Goal: Task Accomplishment & Management: Manage account settings

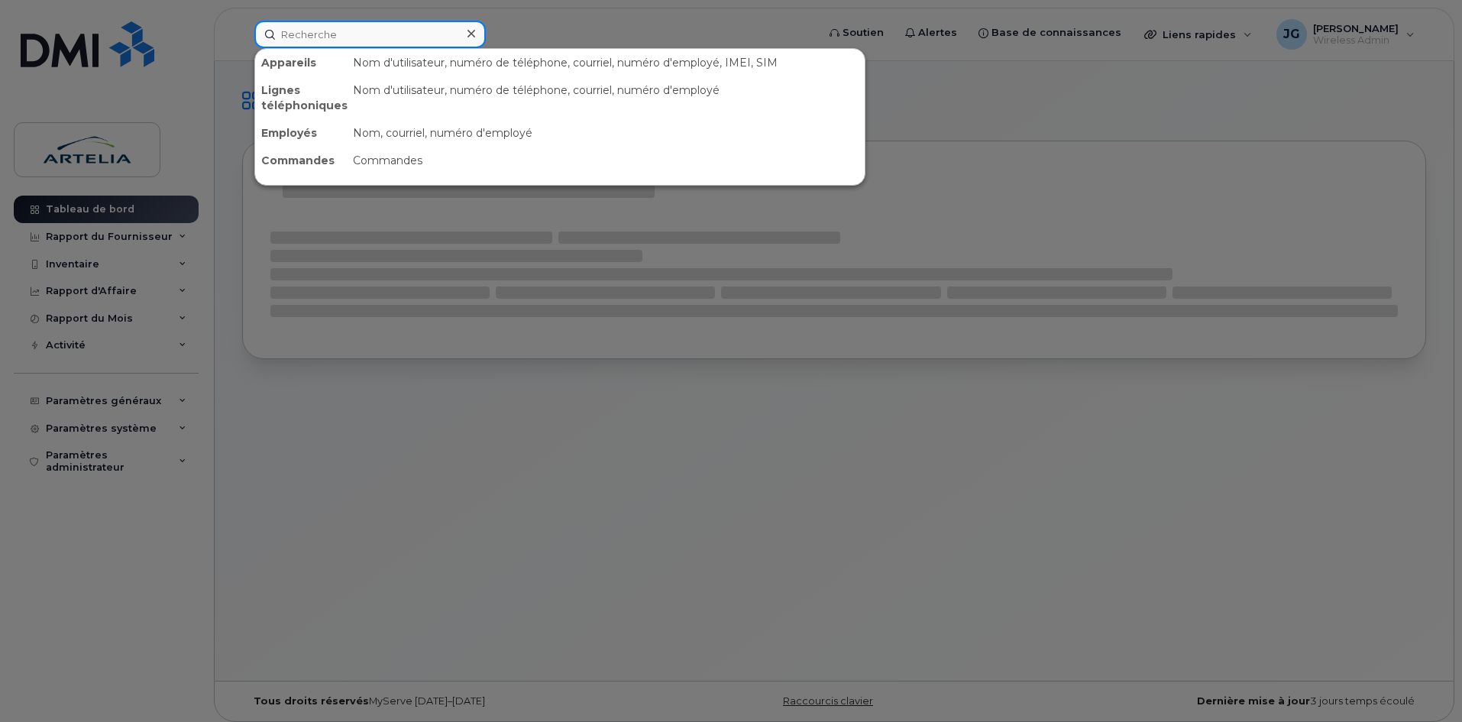
click at [416, 40] on input at bounding box center [369, 34] width 231 height 27
paste input "4189524643"
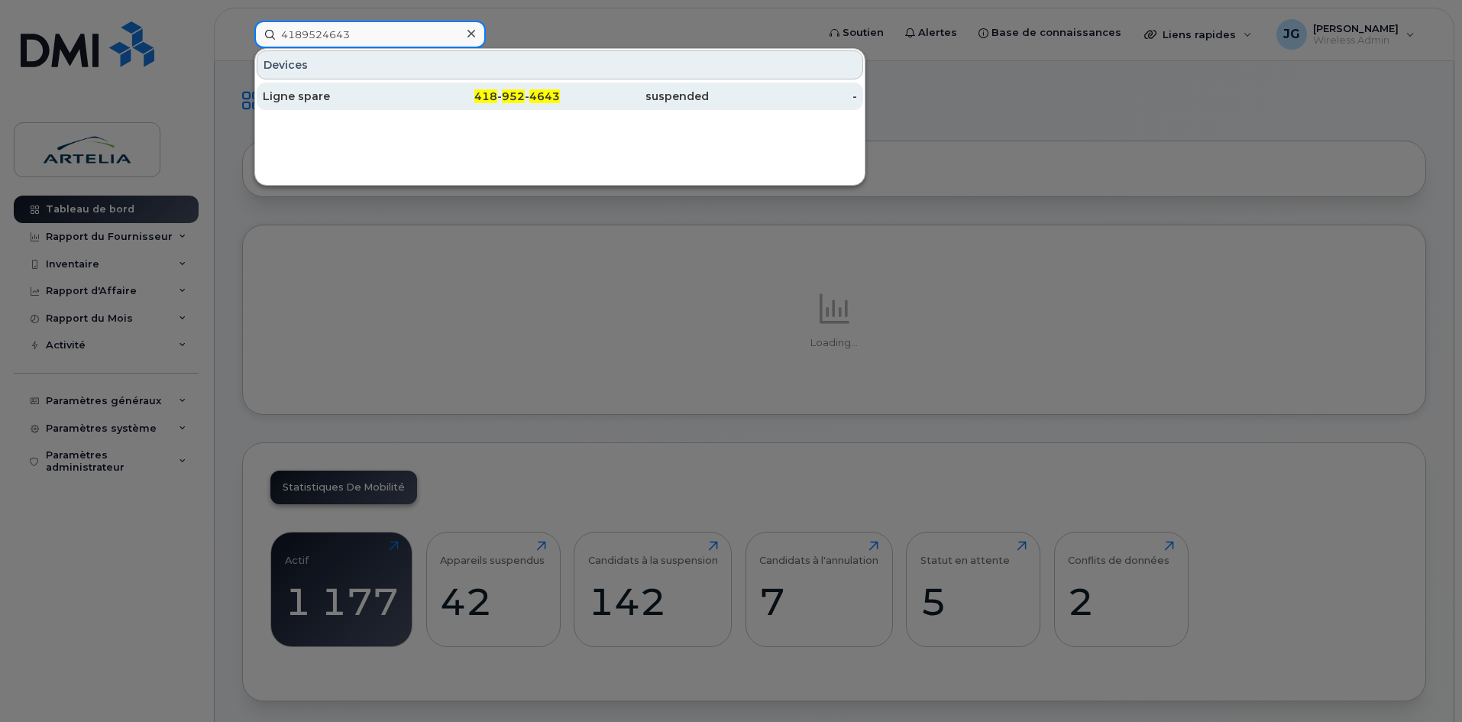
type input "4189524643"
click at [423, 93] on div "418 - 952 - 4643" at bounding box center [486, 96] width 149 height 15
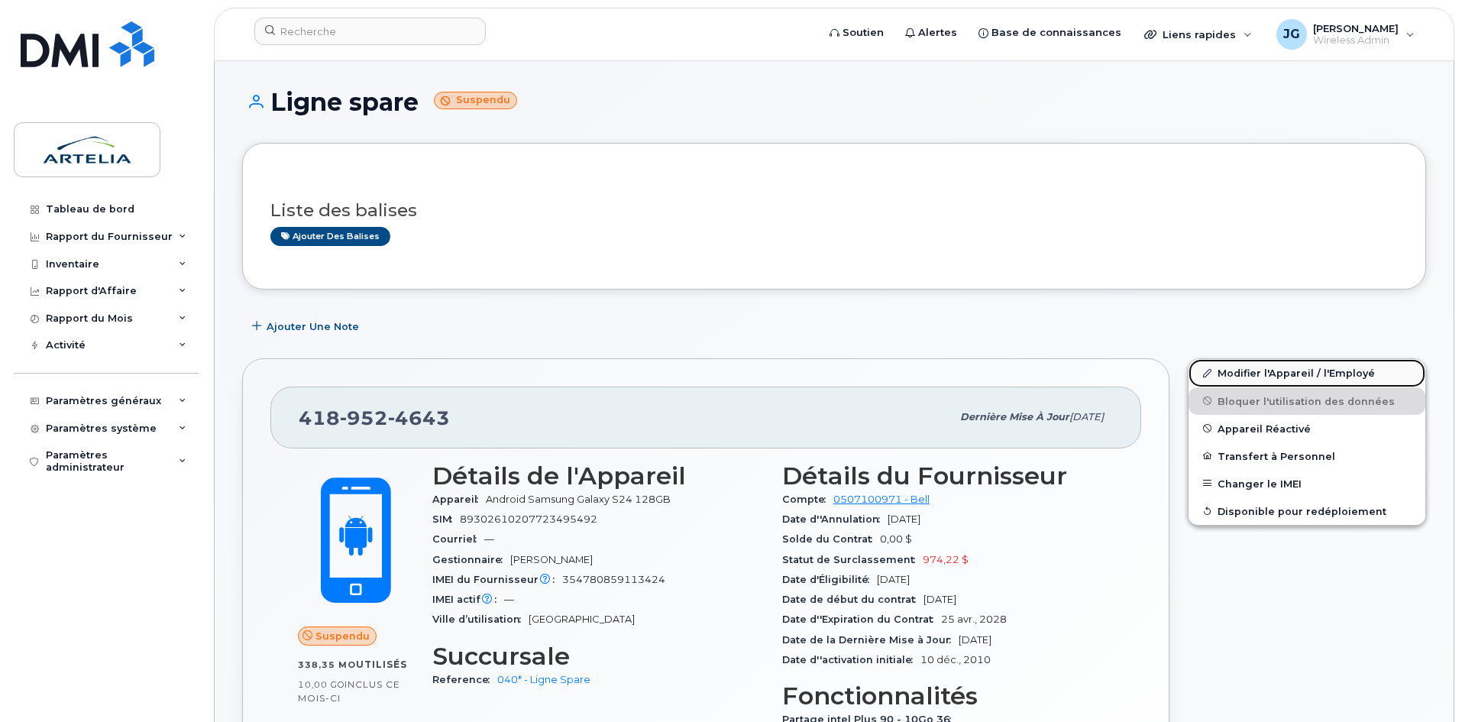
click at [1266, 370] on link "Modifier l'Appareil / l'Employé" at bounding box center [1306, 372] width 237 height 27
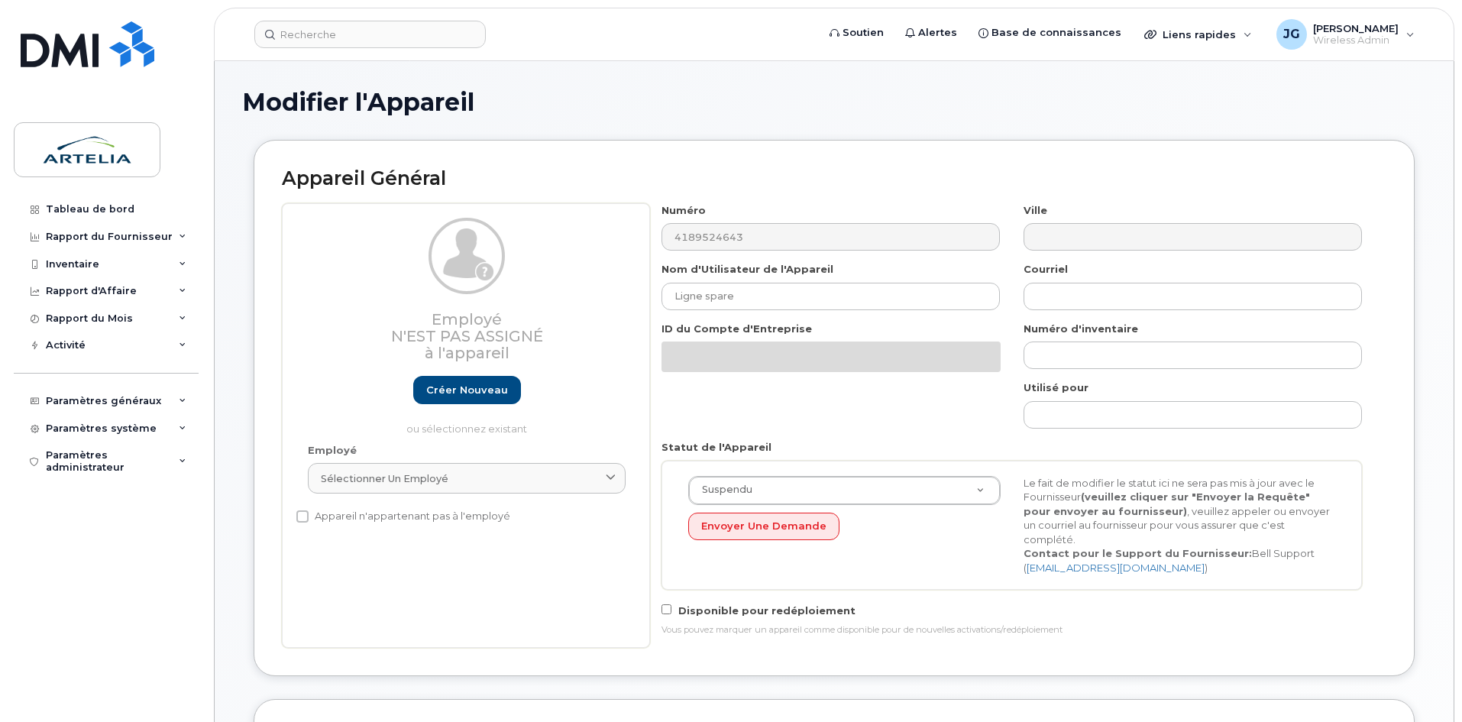
select select "29521960"
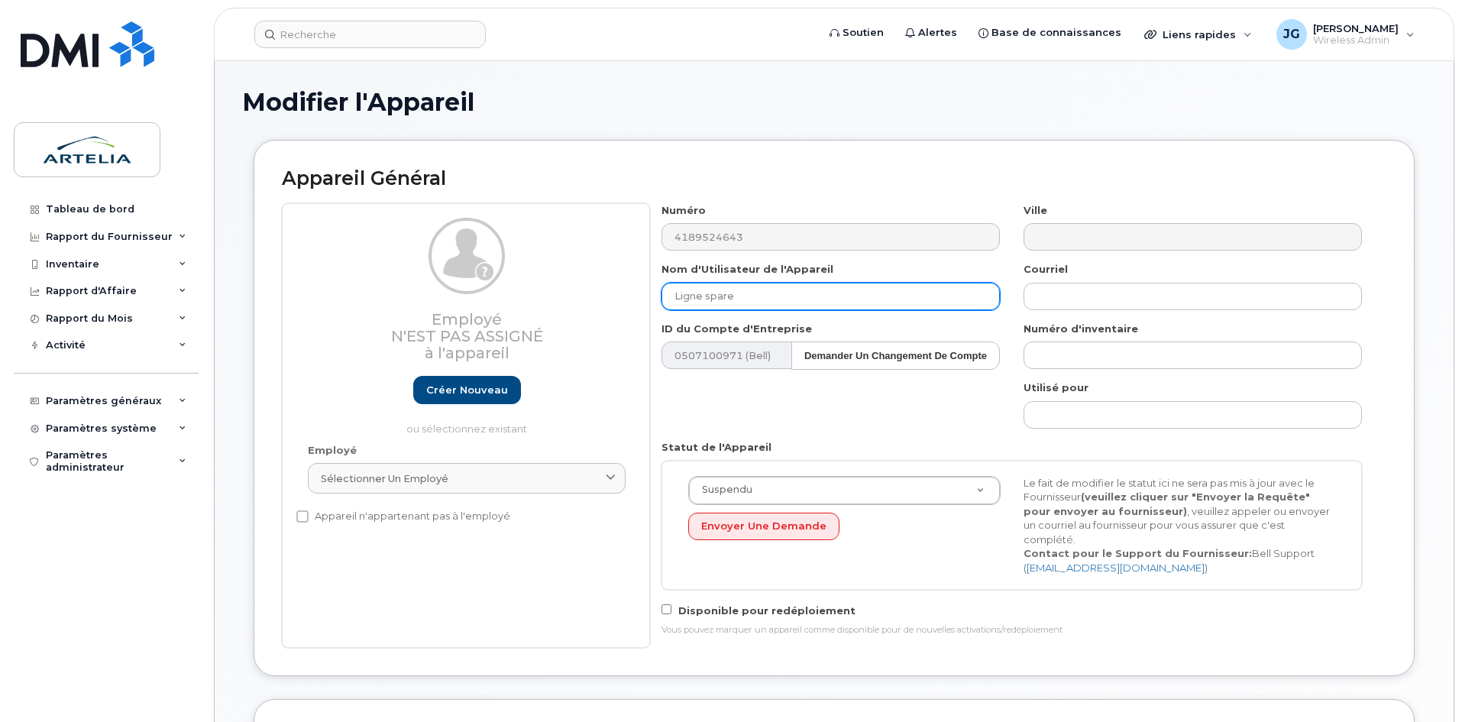
drag, startPoint x: 780, startPoint y: 293, endPoint x: 243, endPoint y: 308, distance: 537.1
click at [243, 308] on div "Appareil Général Employé N'est pas assigné à l'appareil Créer nouveau ou sélect…" at bounding box center [834, 419] width 1184 height 559
paste input "David"
paste input "Bourgoin"
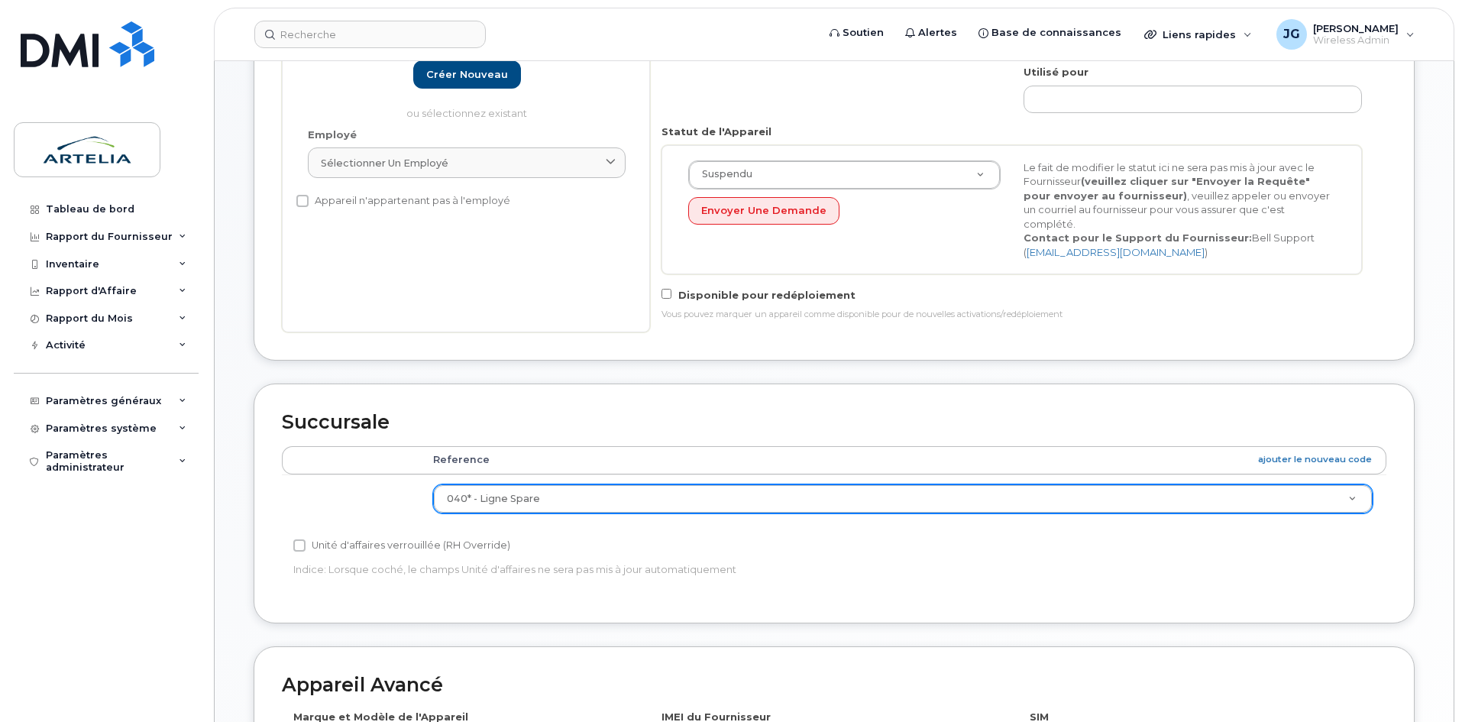
scroll to position [325, 0]
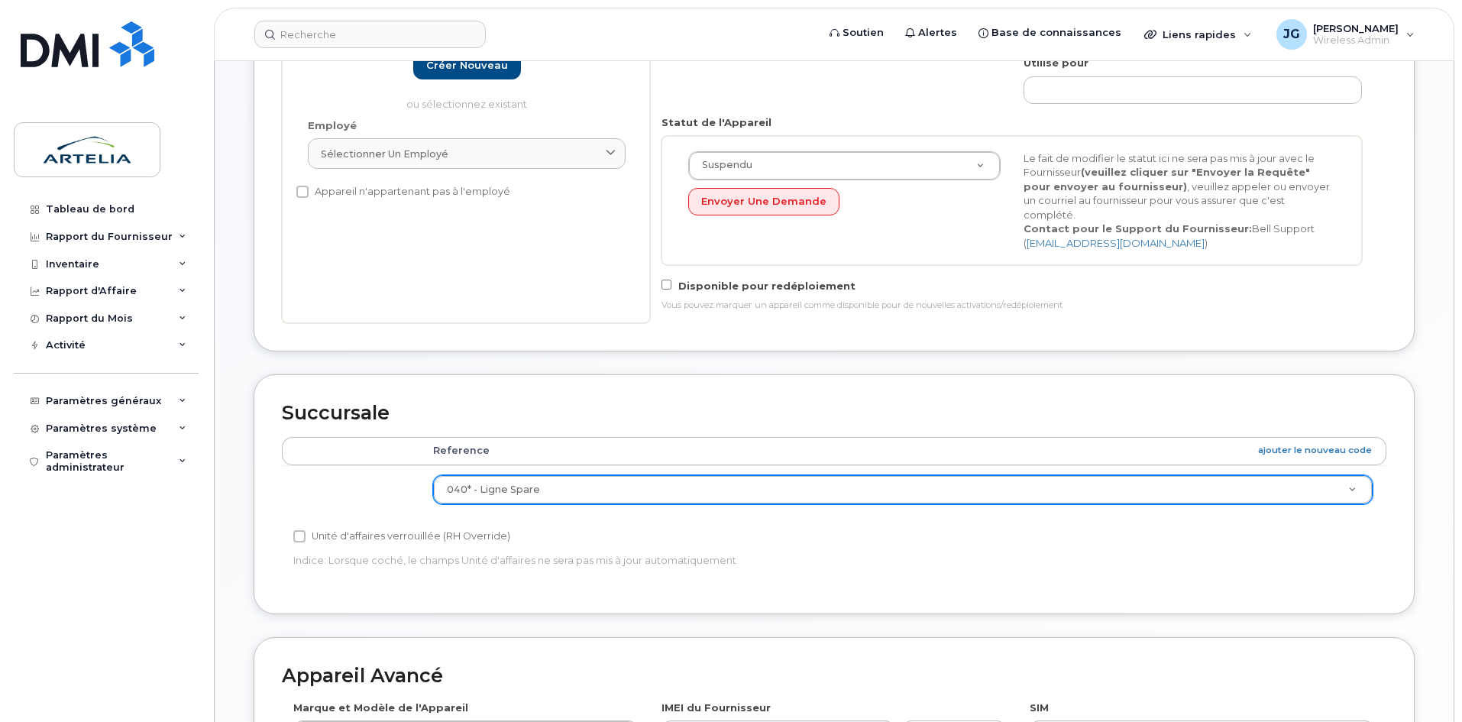
type input "David Bourgoin"
click at [650, 499] on td "040* - Ligne Spare 0 015 - Direction 020 - Comptabilité 030 - Administration 04…" at bounding box center [902, 489] width 967 height 48
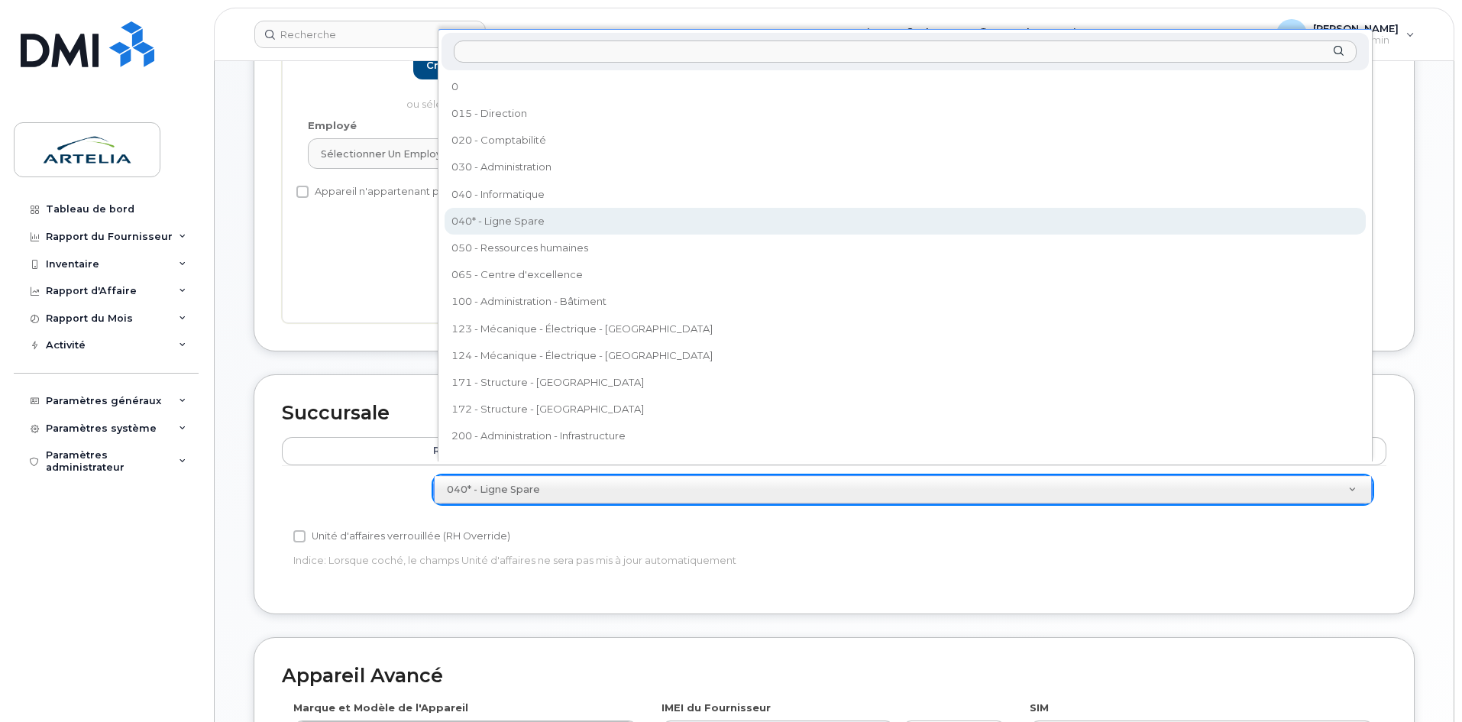
drag, startPoint x: 649, startPoint y: 478, endPoint x: 591, endPoint y: 417, distance: 84.3
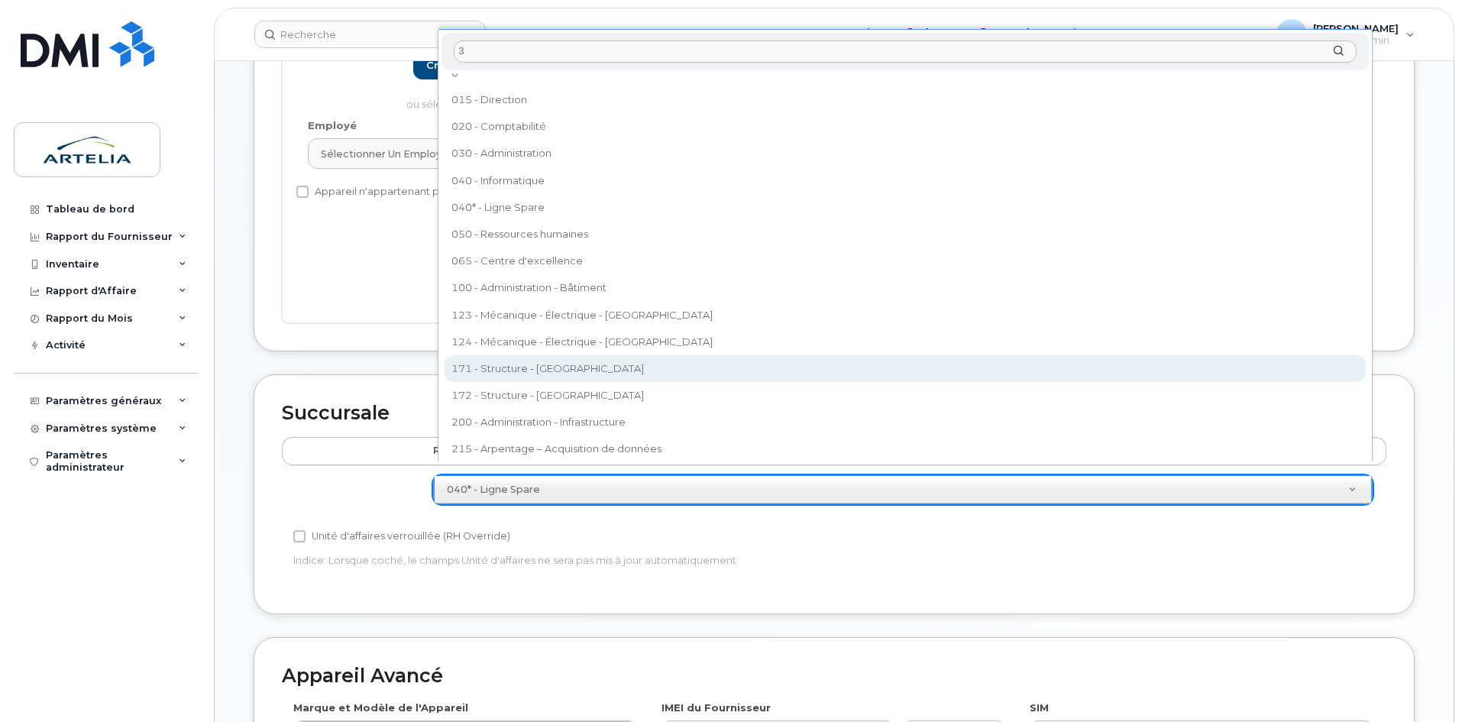
scroll to position [0, 0]
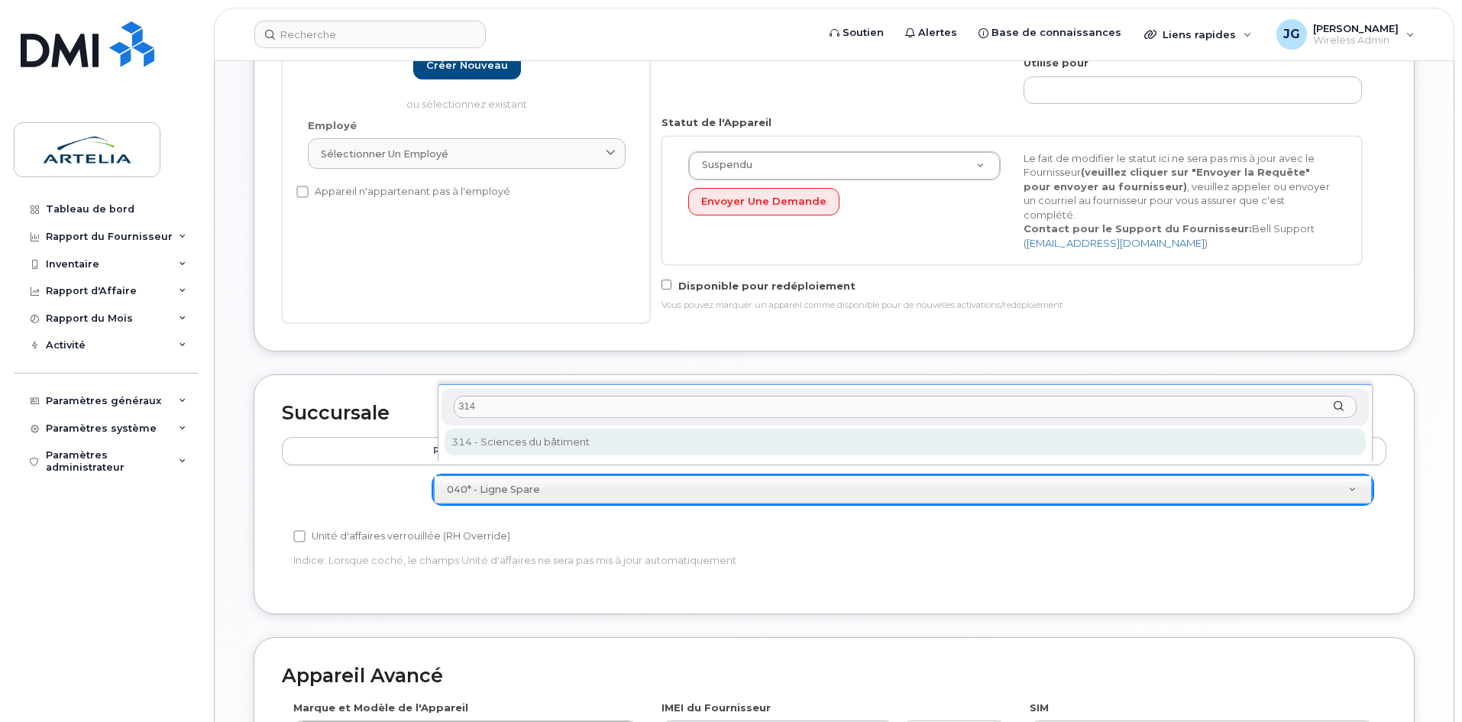
type input "314"
select select "29521996"
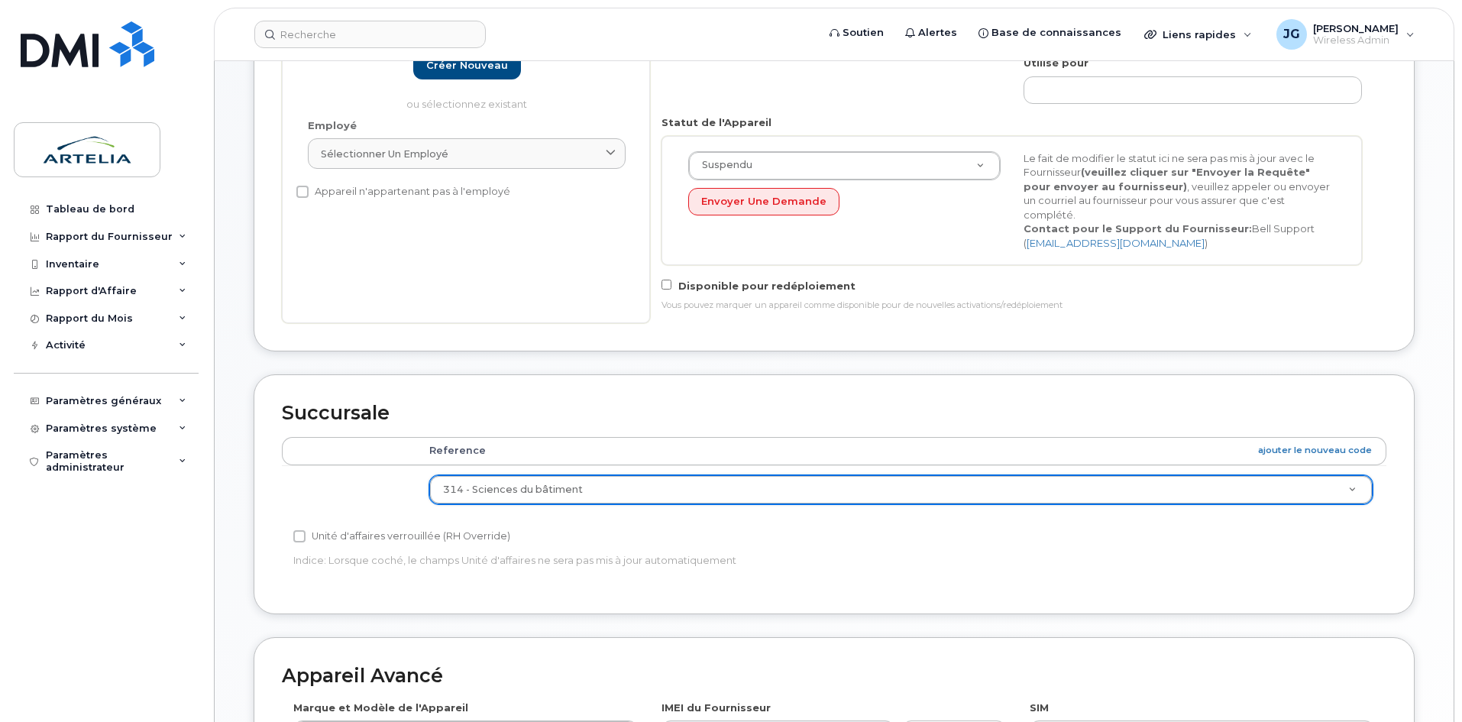
scroll to position [681, 0]
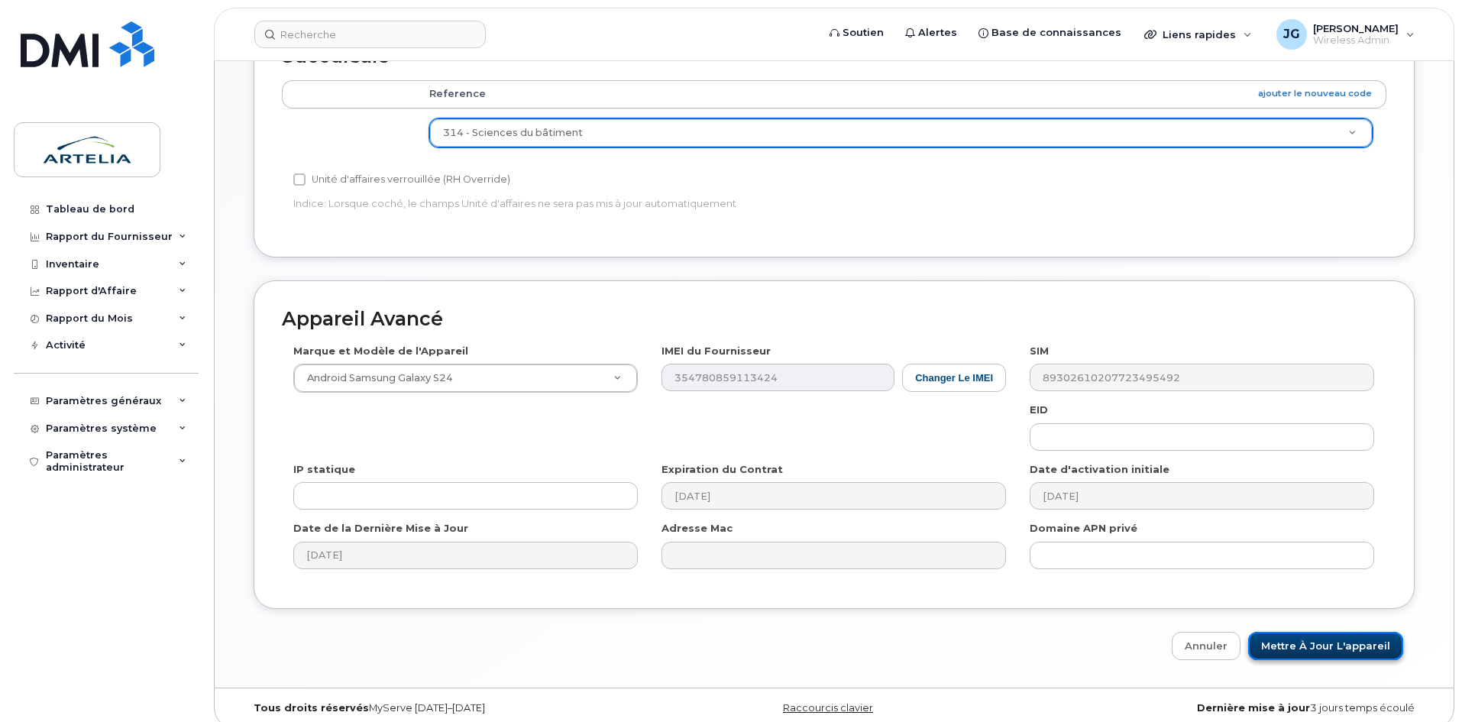
click at [1294, 632] on input "Mettre à jour l'appareil" at bounding box center [1325, 646] width 155 height 28
type input "Sauvegarde..."
